Goal: Information Seeking & Learning: Learn about a topic

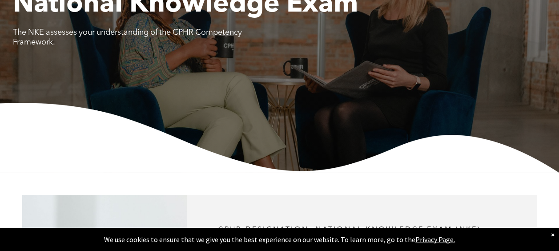
scroll to position [116, 0]
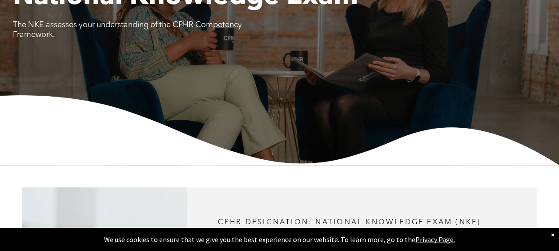
click at [552, 236] on div "×" at bounding box center [553, 234] width 4 height 9
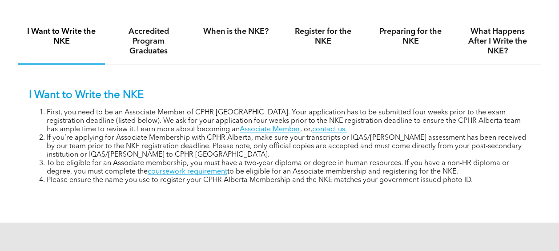
scroll to position [563, 0]
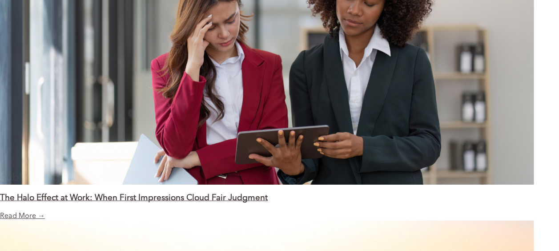
scroll to position [1000, 0]
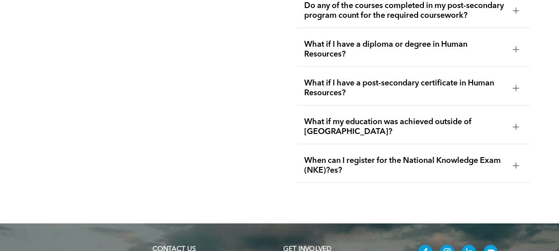
scroll to position [1634, 0]
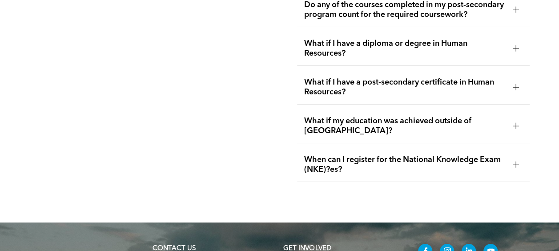
click at [509, 89] on div at bounding box center [515, 86] width 13 height 13
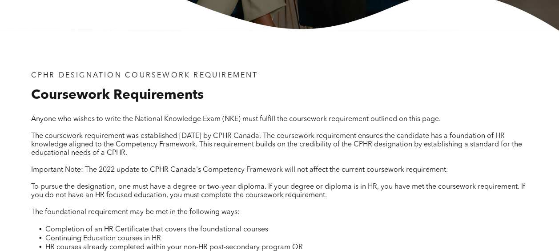
scroll to position [258, 0]
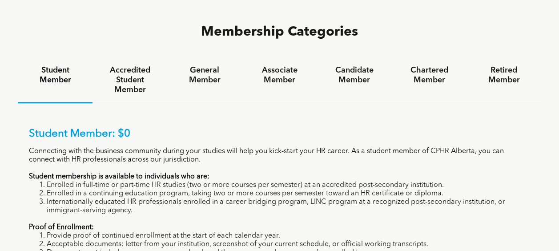
scroll to position [539, 0]
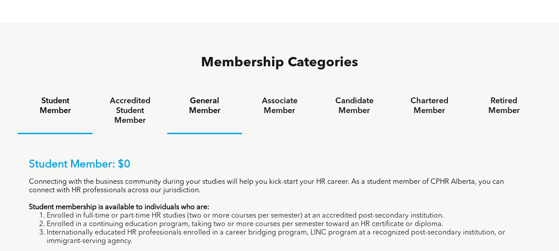
click at [212, 96] on h4 "General Member" at bounding box center [204, 106] width 59 height 20
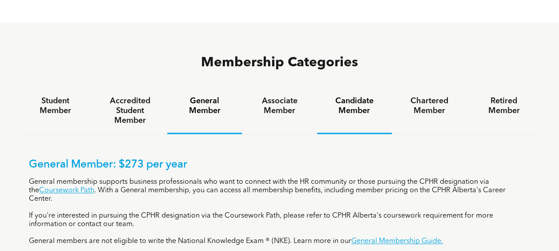
click at [355, 96] on h4 "Candidate Member" at bounding box center [354, 106] width 59 height 20
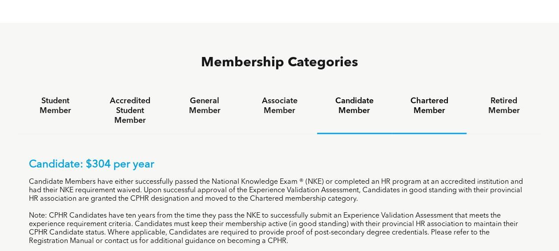
click at [430, 96] on h4 "Chartered Member" at bounding box center [429, 106] width 59 height 20
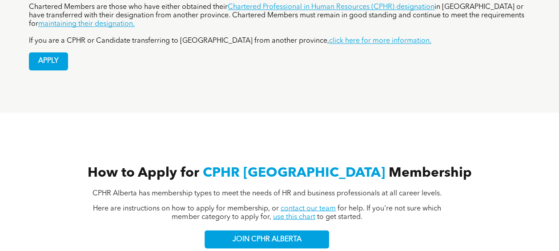
scroll to position [716, 0]
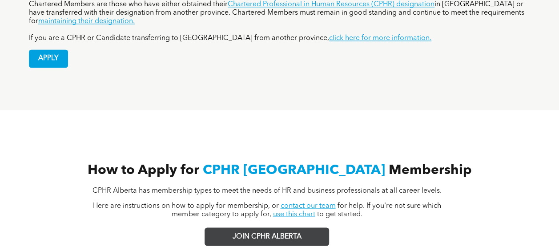
click at [259, 227] on link "JOIN CPHR ALBERTA" at bounding box center [266, 236] width 124 height 18
